Goal: Information Seeking & Learning: Learn about a topic

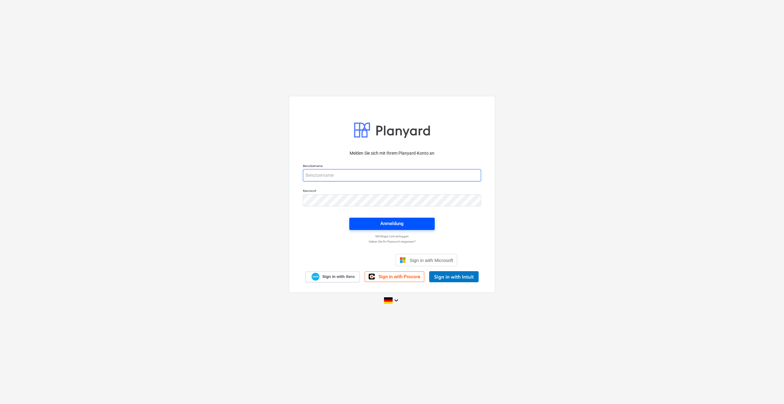
type input "[PERSON_NAME][EMAIL_ADDRESS][PERSON_NAME][DOMAIN_NAME]"
click at [389, 227] on div "Anmeldung" at bounding box center [391, 223] width 23 height 8
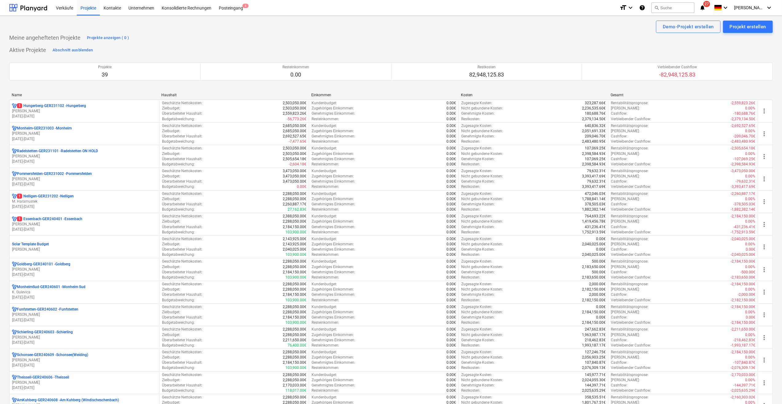
click at [31, 93] on div "Name" at bounding box center [84, 95] width 145 height 4
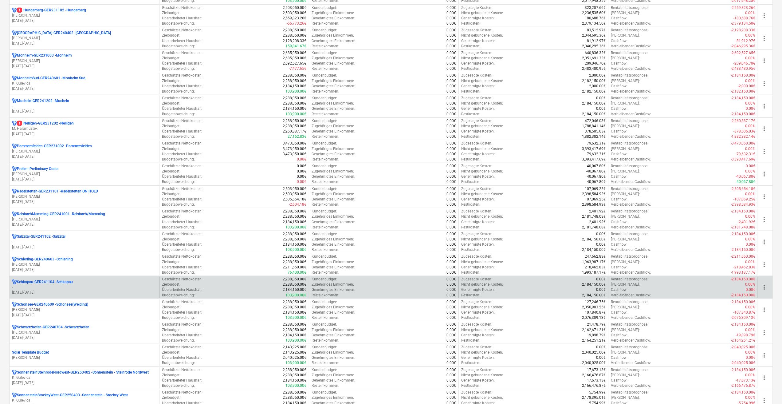
scroll to position [369, 0]
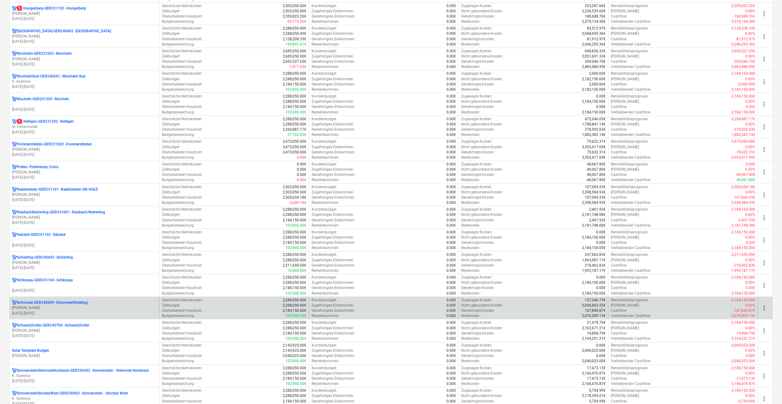
click at [35, 300] on p "Schonsee-GER240609 - Schonsee(Weiding)" at bounding box center [52, 302] width 71 height 5
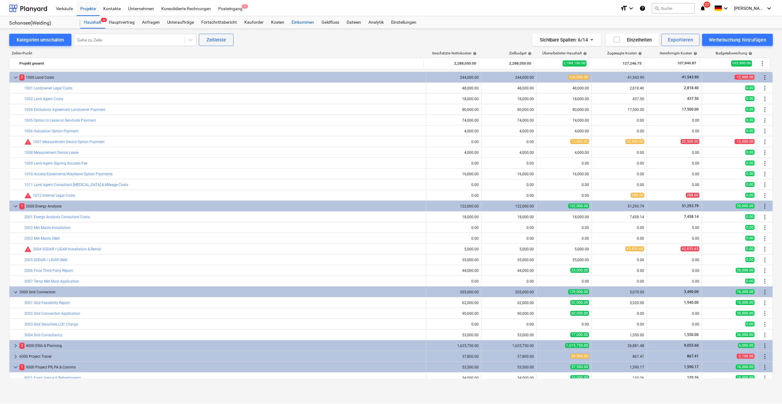
scroll to position [48, 0]
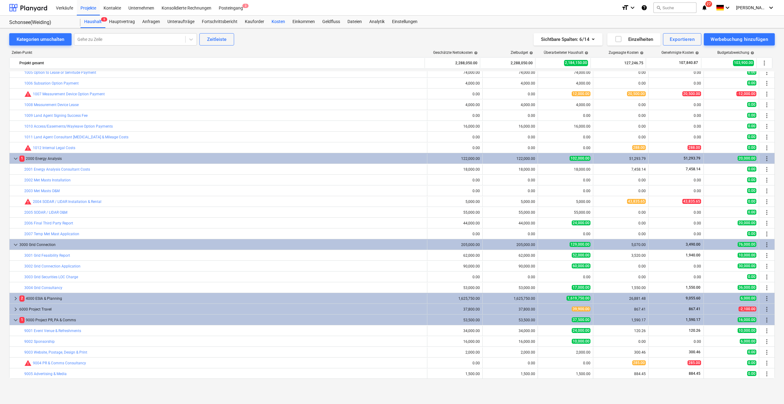
click at [276, 21] on div "Kosten" at bounding box center [278, 22] width 21 height 12
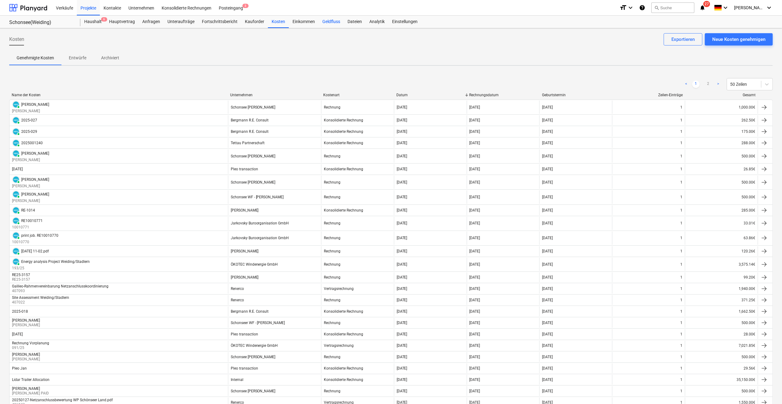
click at [331, 22] on div "Geldfluss" at bounding box center [331, 22] width 25 height 12
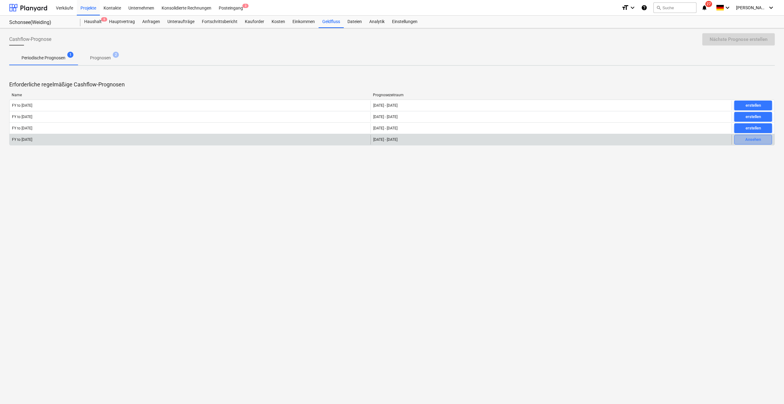
click at [750, 139] on div "Ansehen" at bounding box center [753, 139] width 16 height 7
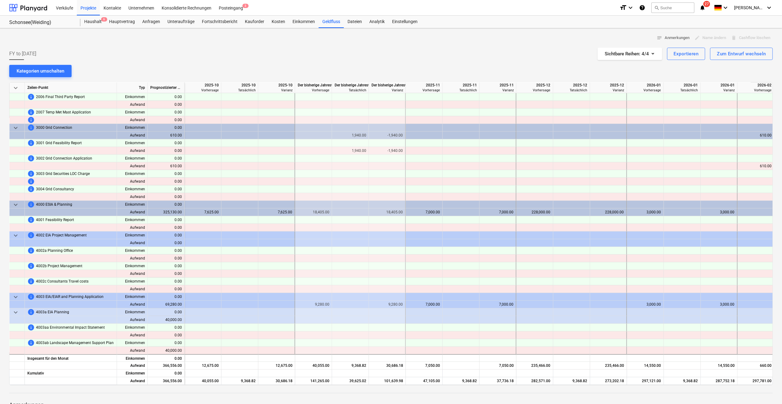
scroll to position [369, 664]
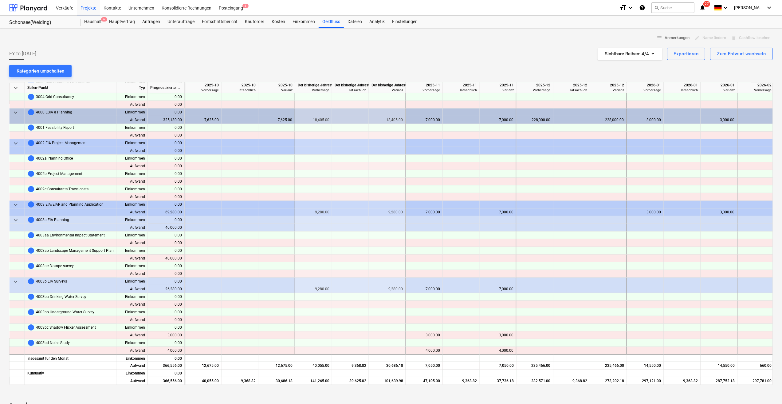
drag, startPoint x: 370, startPoint y: 384, endPoint x: 409, endPoint y: 382, distance: 39.0
click at [409, 382] on div "keyboard_arrow_down Zeilen-Punkt Typ Prognostizierter Gesamtbetrag 2025-09 Vari…" at bounding box center [390, 233] width 763 height 303
drag, startPoint x: 392, startPoint y: 384, endPoint x: 420, endPoint y: 384, distance: 28.0
click at [420, 384] on div "keyboard_arrow_down Zeilen-Punkt Typ Prognostizierter Gesamtbetrag 2025-09 Vari…" at bounding box center [390, 233] width 763 height 303
click at [326, 23] on div "Geldfluss" at bounding box center [331, 22] width 25 height 12
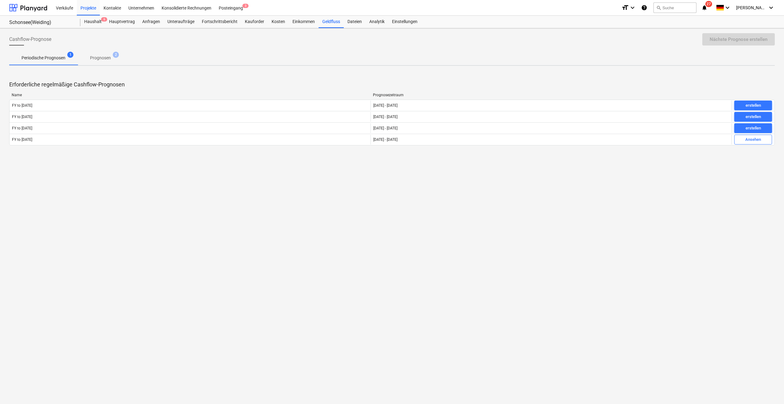
click at [98, 55] on p "Prognosen" at bounding box center [100, 58] width 21 height 6
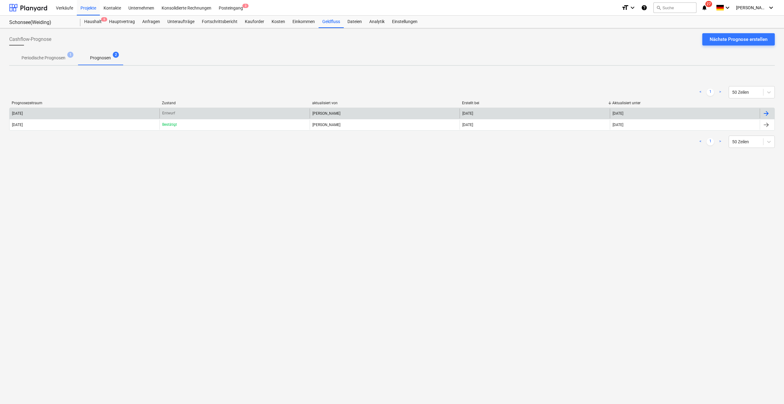
click at [685, 117] on div "[DATE]" at bounding box center [685, 113] width 150 height 10
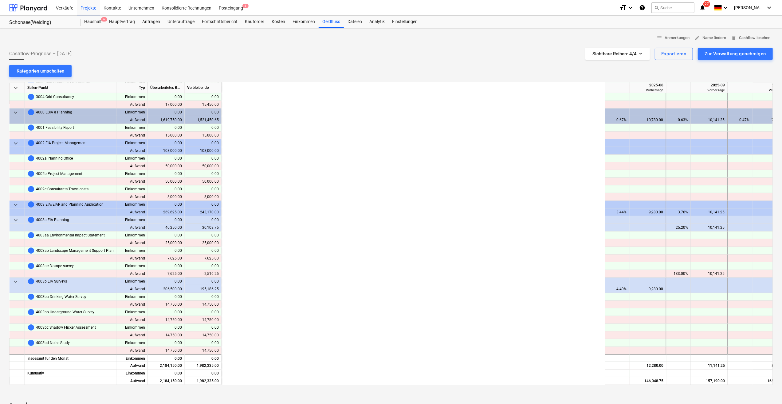
scroll to position [369, 1212]
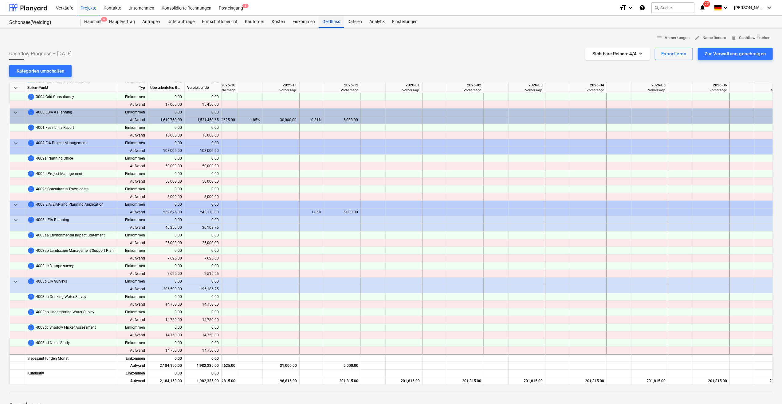
click at [333, 22] on div "Geldfluss" at bounding box center [331, 22] width 25 height 12
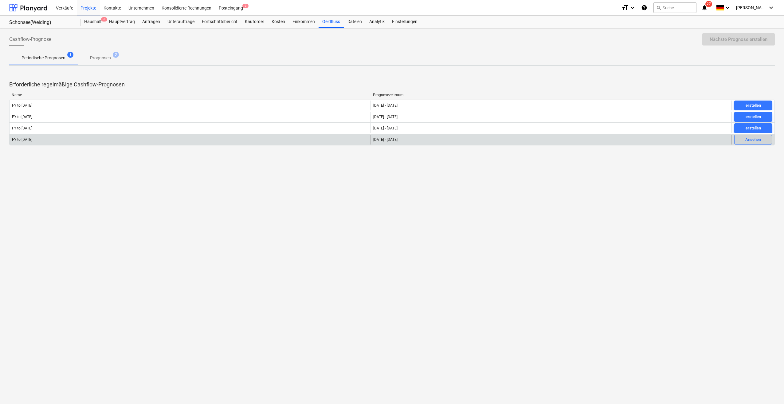
click at [749, 138] on div "Ansehen" at bounding box center [753, 139] width 16 height 7
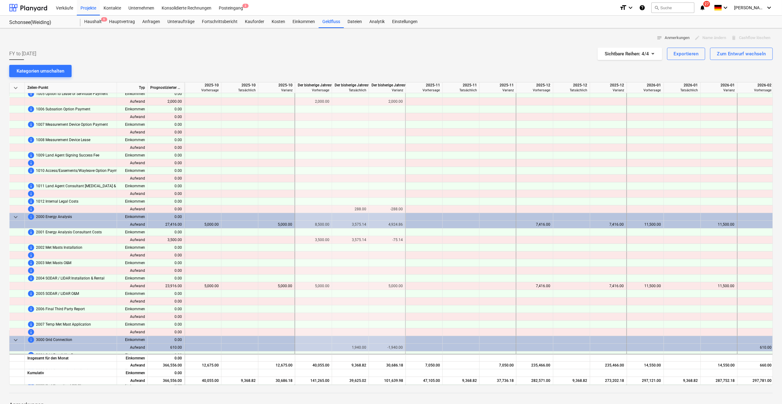
scroll to position [92, 664]
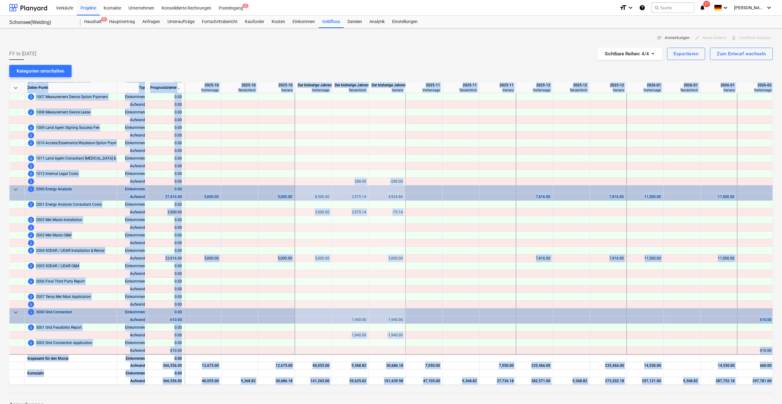
drag, startPoint x: 343, startPoint y: 384, endPoint x: 321, endPoint y: 385, distance: 22.7
click at [321, 385] on div "notes Anmerkungen edit Name ändern delete Cashflow löschen FY to [DATE] Sichtba…" at bounding box center [391, 249] width 782 height 443
drag, startPoint x: 321, startPoint y: 385, endPoint x: 339, endPoint y: 385, distance: 18.1
click at [339, 385] on div at bounding box center [390, 387] width 763 height 5
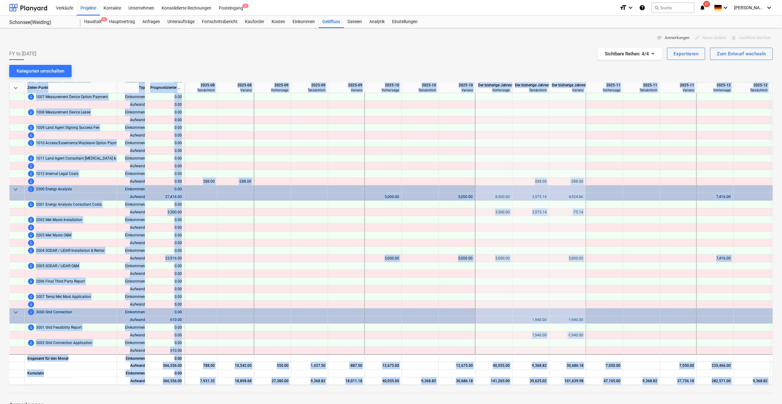
scroll to position [92, 485]
click at [288, 264] on div at bounding box center [271, 266] width 37 height 8
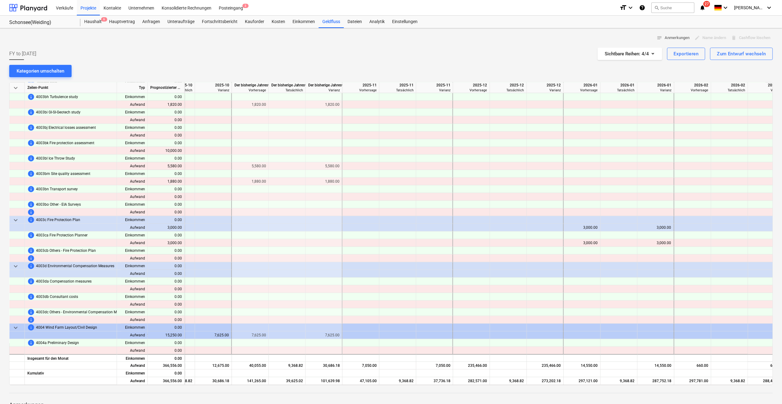
scroll to position [553, 727]
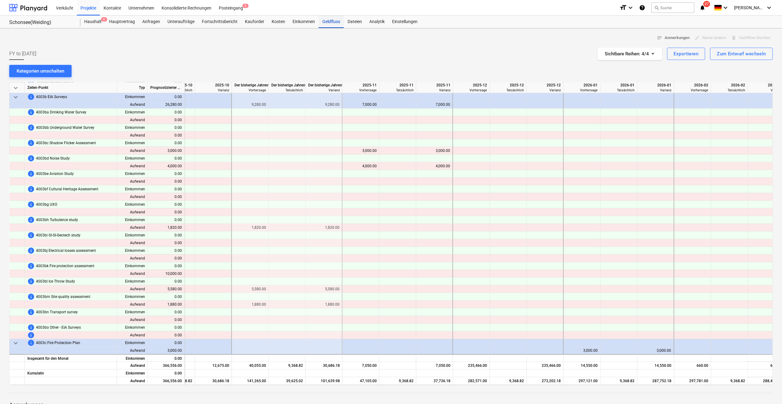
click at [327, 22] on div "Geldfluss" at bounding box center [331, 22] width 25 height 12
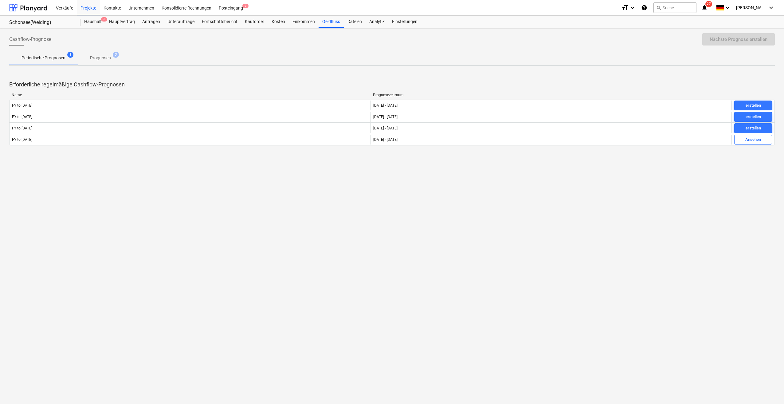
click at [91, 61] on p "Prognosen" at bounding box center [100, 58] width 21 height 6
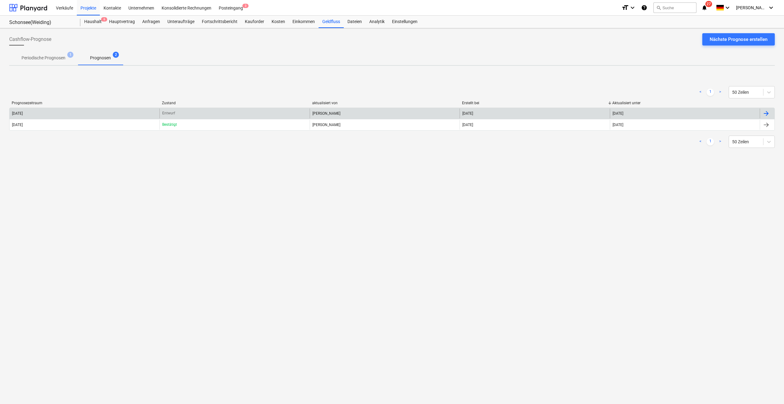
click at [665, 112] on div "[DATE]" at bounding box center [685, 113] width 150 height 10
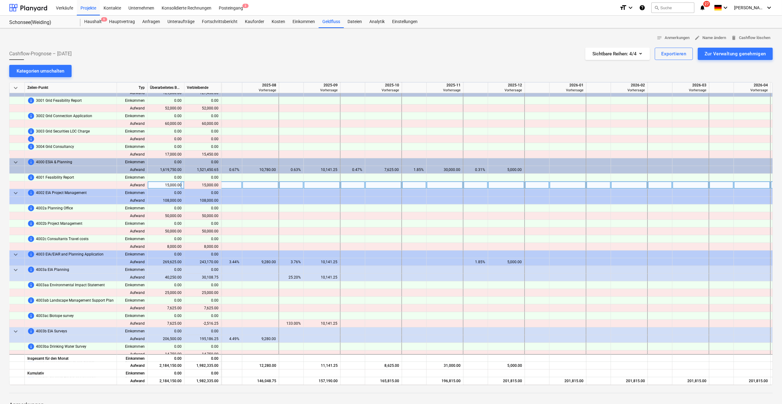
scroll to position [338, 1048]
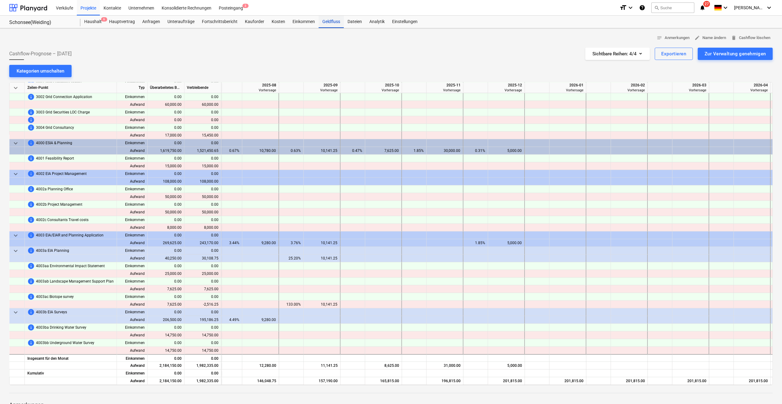
click at [327, 20] on div "Geldfluss" at bounding box center [331, 22] width 25 height 12
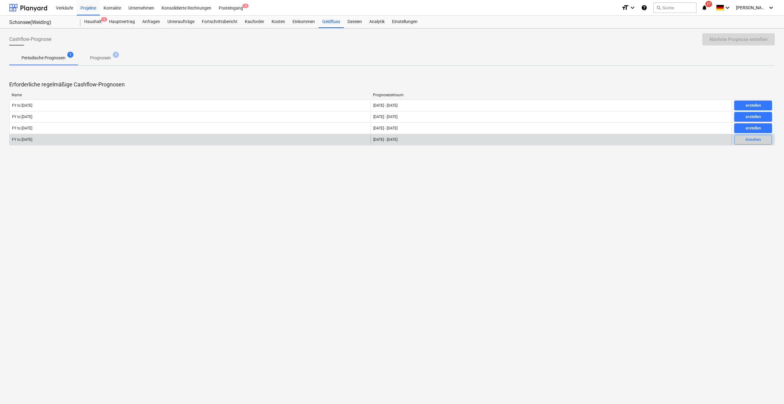
click at [756, 141] on div "Ansehen" at bounding box center [753, 139] width 16 height 7
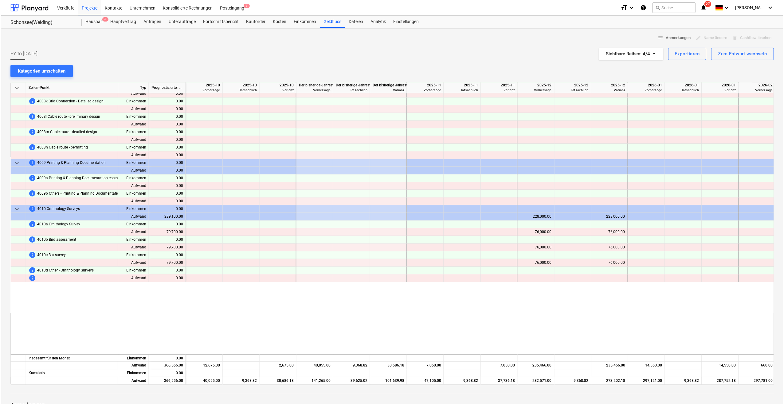
scroll to position [1413, 664]
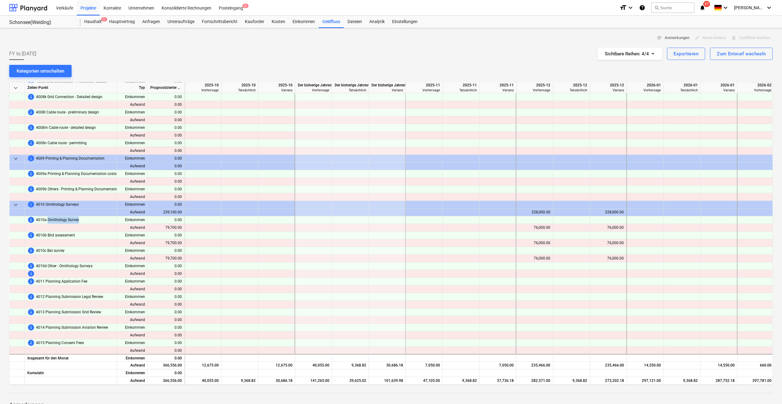
drag, startPoint x: 47, startPoint y: 220, endPoint x: 80, endPoint y: 220, distance: 32.6
click at [80, 220] on div "info 4010a Ornithology Survey" at bounding box center [70, 220] width 87 height 8
drag, startPoint x: 80, startPoint y: 220, endPoint x: 87, endPoint y: 233, distance: 15.0
click at [87, 233] on div "info 4010b Bird assessment" at bounding box center [70, 235] width 87 height 8
drag, startPoint x: 87, startPoint y: 233, endPoint x: 74, endPoint y: 248, distance: 20.2
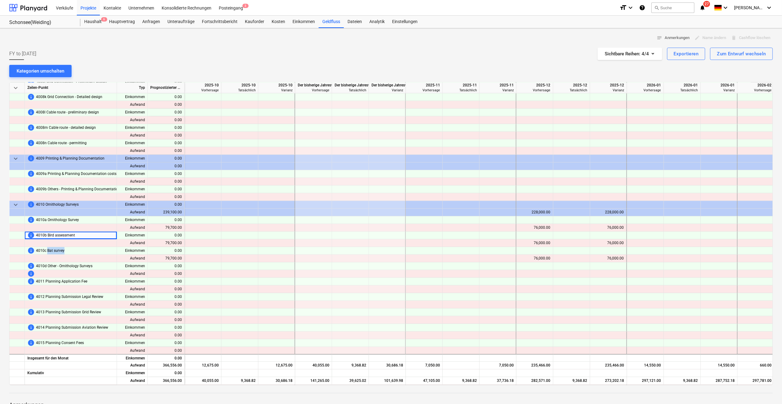
click at [74, 248] on div "info 4010c Bat survey" at bounding box center [70, 251] width 87 height 8
click at [272, 20] on div "Kosten" at bounding box center [278, 22] width 21 height 12
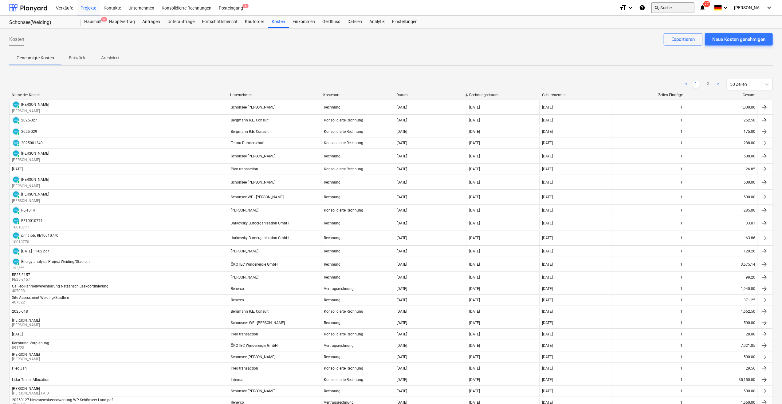
click at [689, 10] on button "search Suche" at bounding box center [672, 7] width 43 height 10
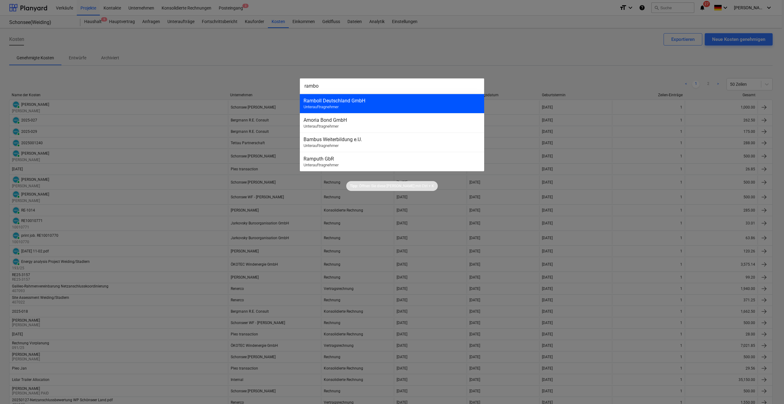
type input "rambo"
click at [359, 102] on div "Ramboll Deutschland GmbH" at bounding box center [392, 101] width 177 height 6
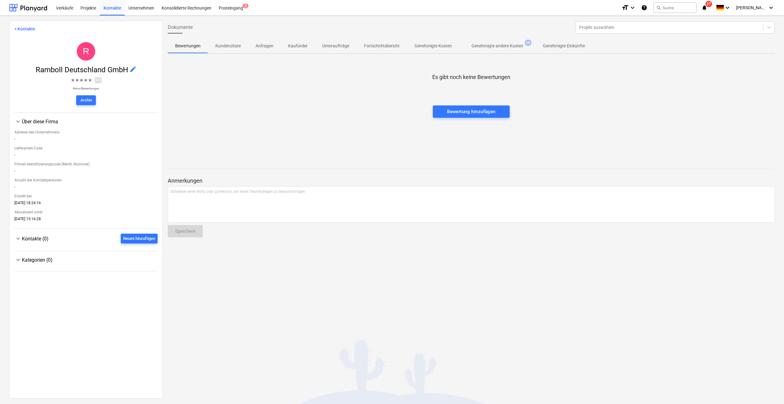
click at [504, 44] on p "Genehmigte andere Kosten" at bounding box center [498, 46] width 52 height 6
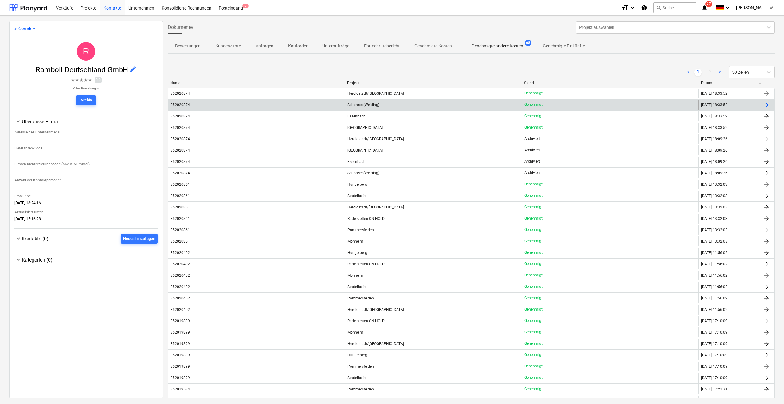
click at [686, 103] on div "Genehmigt" at bounding box center [610, 105] width 177 height 10
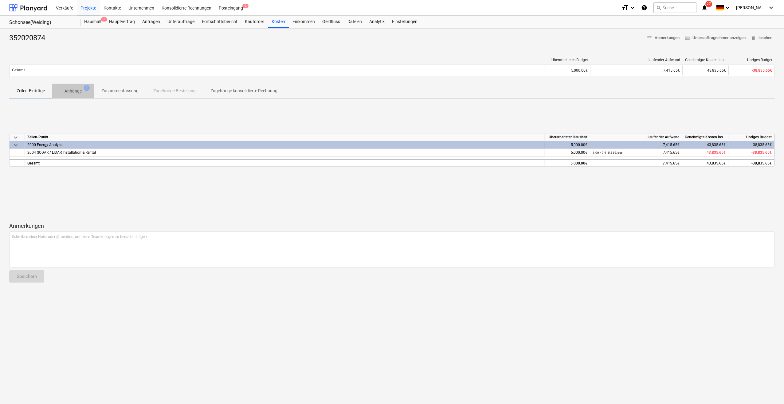
click at [82, 90] on span "Anhänge 1" at bounding box center [73, 91] width 27 height 6
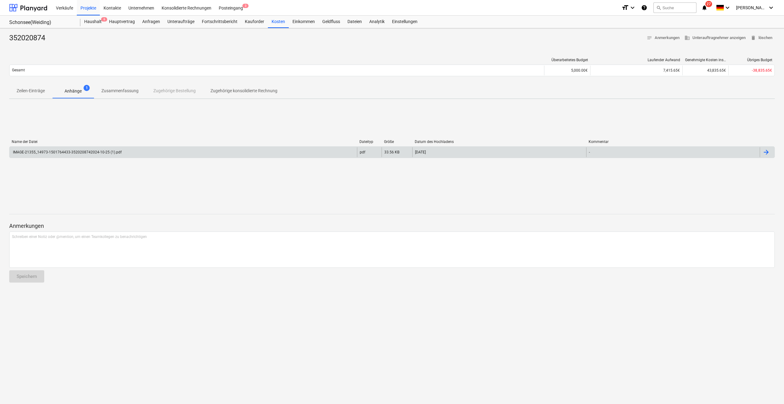
click at [91, 151] on div "IMAGE-21355_14973-1501764433-3520208742024-10-25 (1).pdf" at bounding box center [67, 152] width 110 height 4
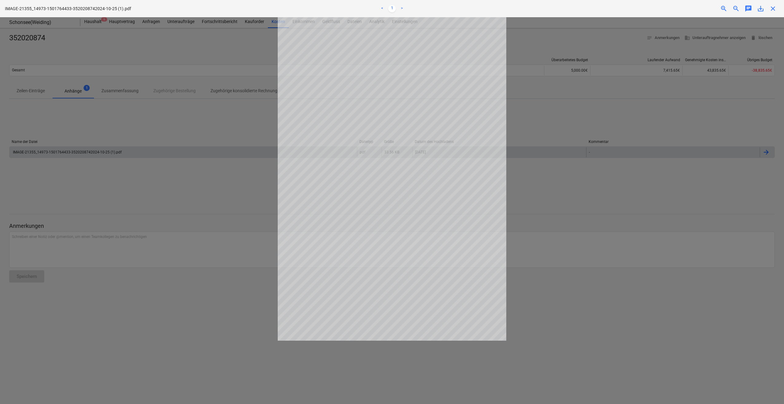
click at [772, 7] on span "close" at bounding box center [772, 8] width 7 height 7
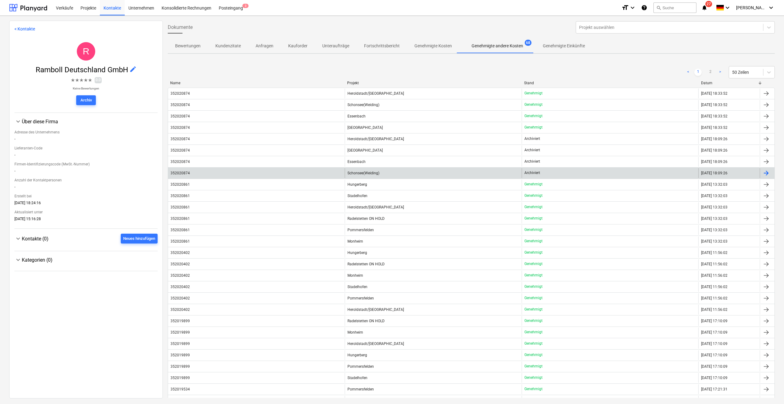
click at [362, 171] on span "Schonsee(Weiding)" at bounding box center [363, 173] width 32 height 4
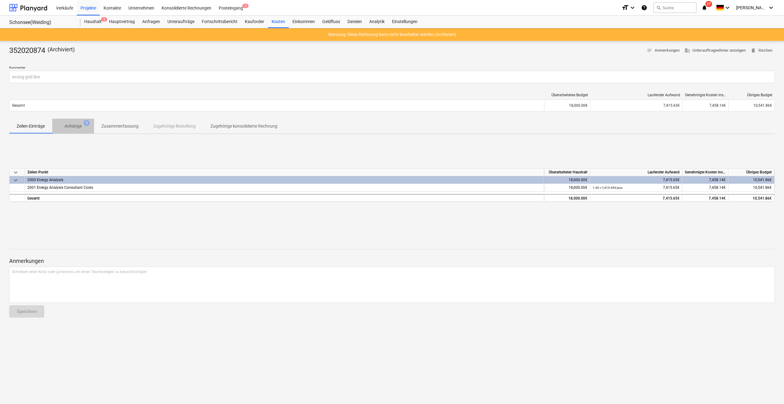
click at [77, 125] on p "Anhänge" at bounding box center [73, 126] width 17 height 6
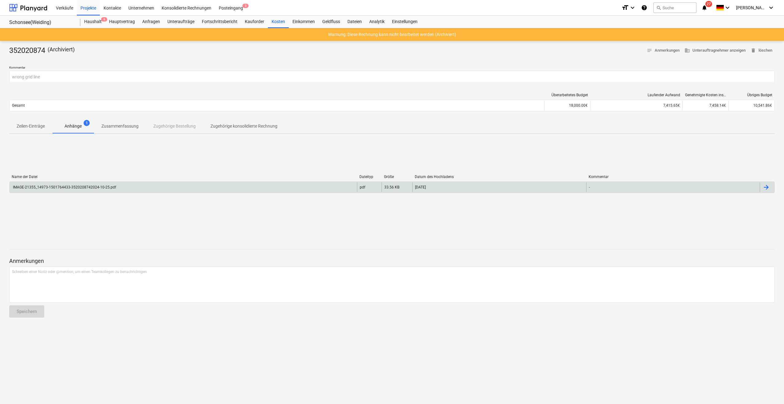
click at [75, 190] on div "IMAGE-21355_14973-1501764433-3520208742024-10-25.pdf" at bounding box center [183, 187] width 347 height 10
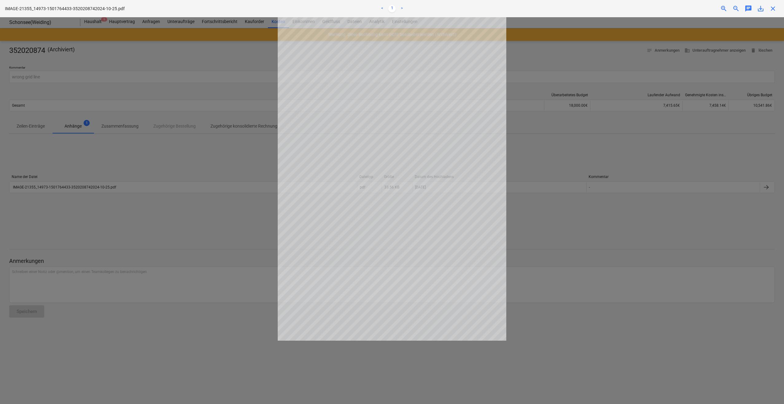
click at [228, 140] on div at bounding box center [392, 210] width 784 height 386
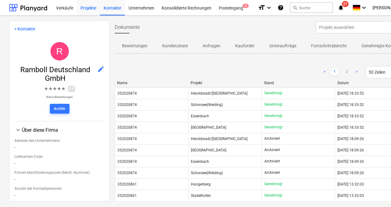
click at [87, 6] on div "Projekte" at bounding box center [88, 8] width 23 height 16
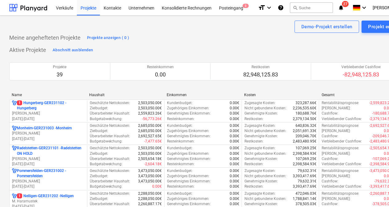
click at [36, 93] on div "Name" at bounding box center [48, 95] width 72 height 4
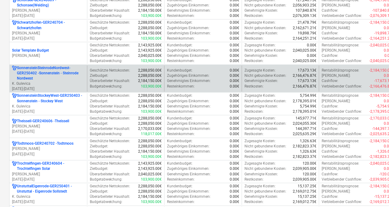
scroll to position [707, 0]
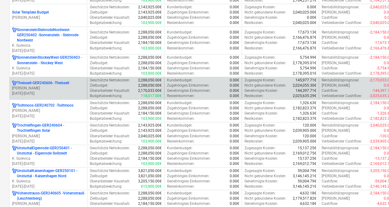
click at [39, 80] on p "Theisseil-GER240606 - Theisseil" at bounding box center [43, 82] width 52 height 5
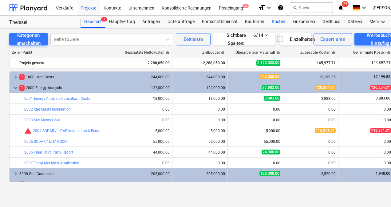
click at [277, 20] on div "Kosten" at bounding box center [278, 22] width 21 height 12
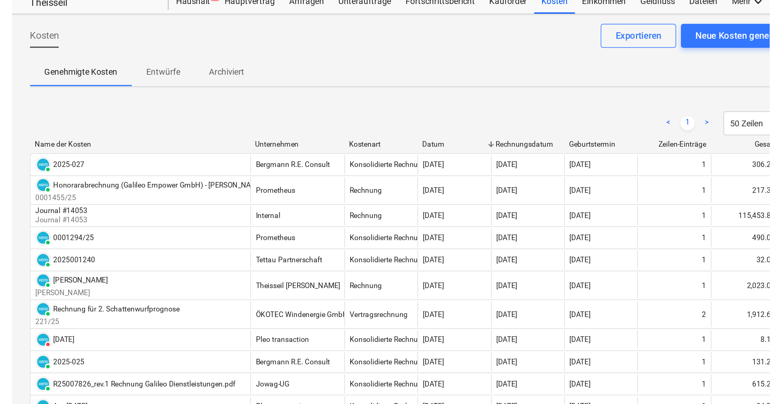
scroll to position [31, 0]
